Goal: Check status: Check status

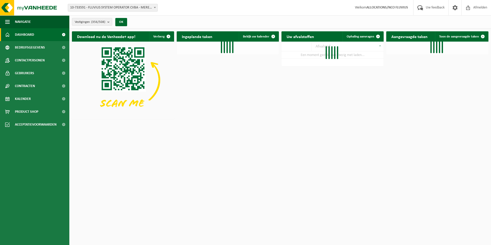
click at [155, 6] on span at bounding box center [154, 7] width 5 height 7
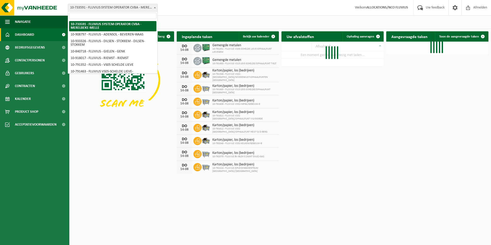
click at [123, 14] on input "search" at bounding box center [112, 16] width 87 height 6
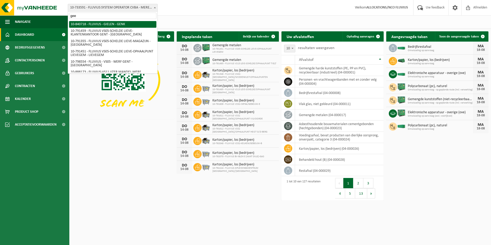
type input "geel"
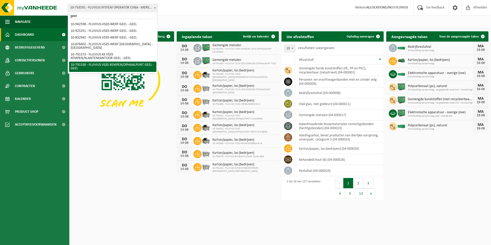
select select "30241"
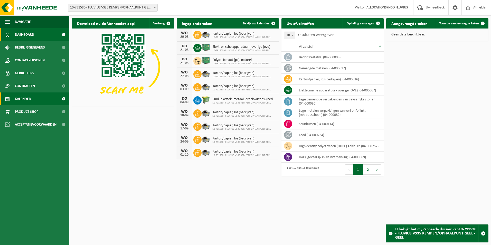
click at [19, 98] on span "Kalender" at bounding box center [23, 99] width 16 height 13
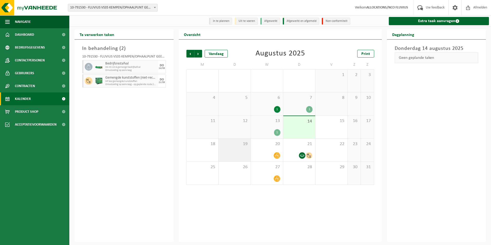
click at [242, 149] on div "19" at bounding box center [235, 150] width 32 height 23
